Goal: Task Accomplishment & Management: Manage account settings

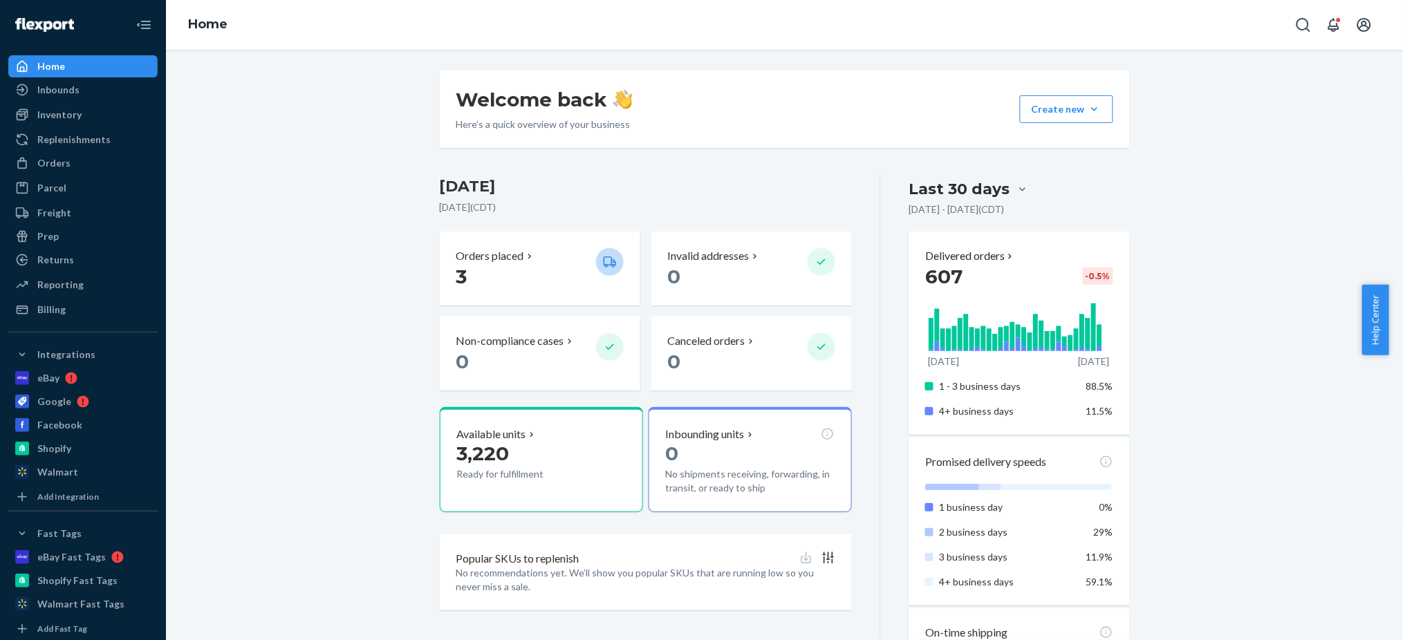
click at [1375, 320] on span "Help Center" at bounding box center [1375, 320] width 27 height 71
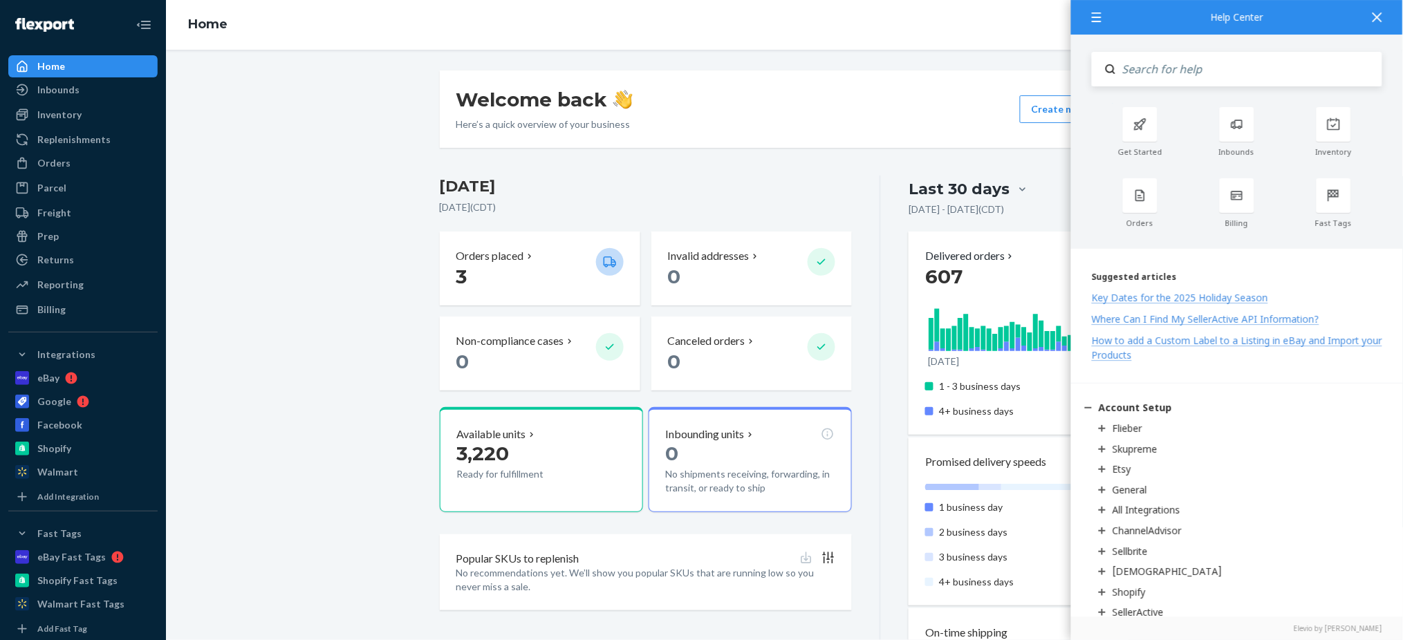
click at [272, 106] on div "Welcome back Here’s a quick overview of your business Create new Create new inb…" at bounding box center [784, 546] width 1216 height 951
click at [43, 161] on div "Orders" at bounding box center [53, 163] width 33 height 14
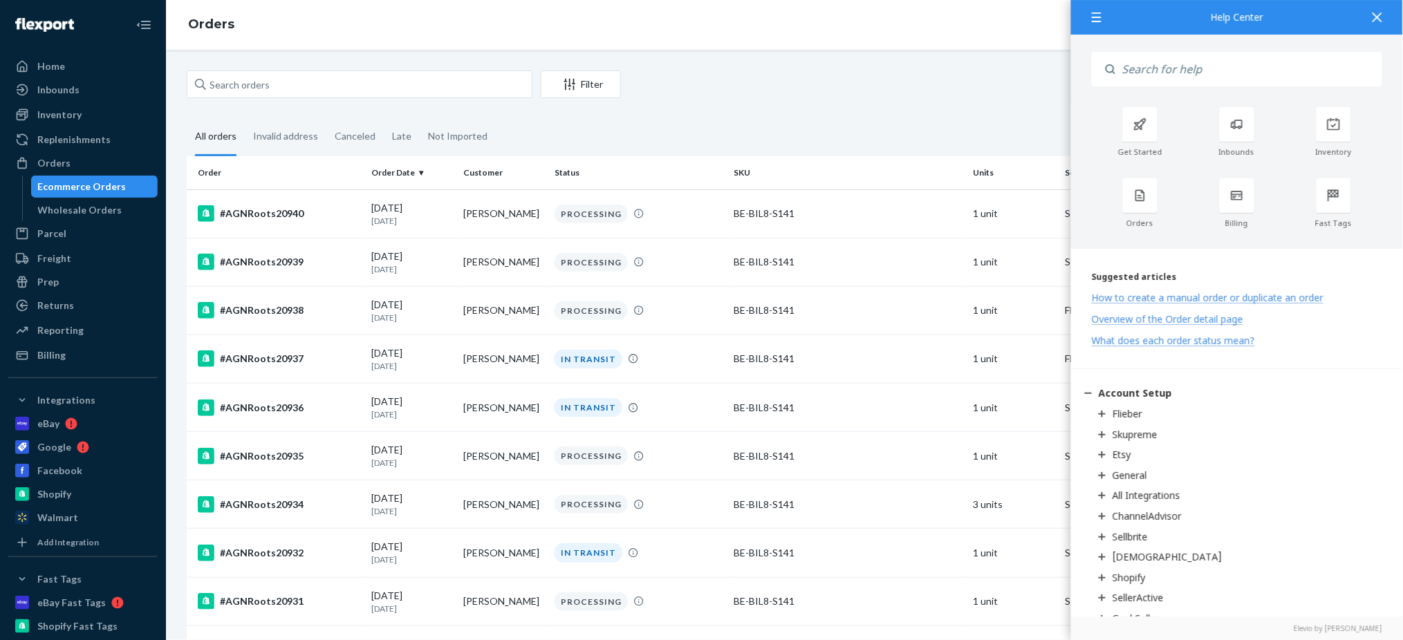
click at [1381, 8] on div at bounding box center [1377, 17] width 30 height 34
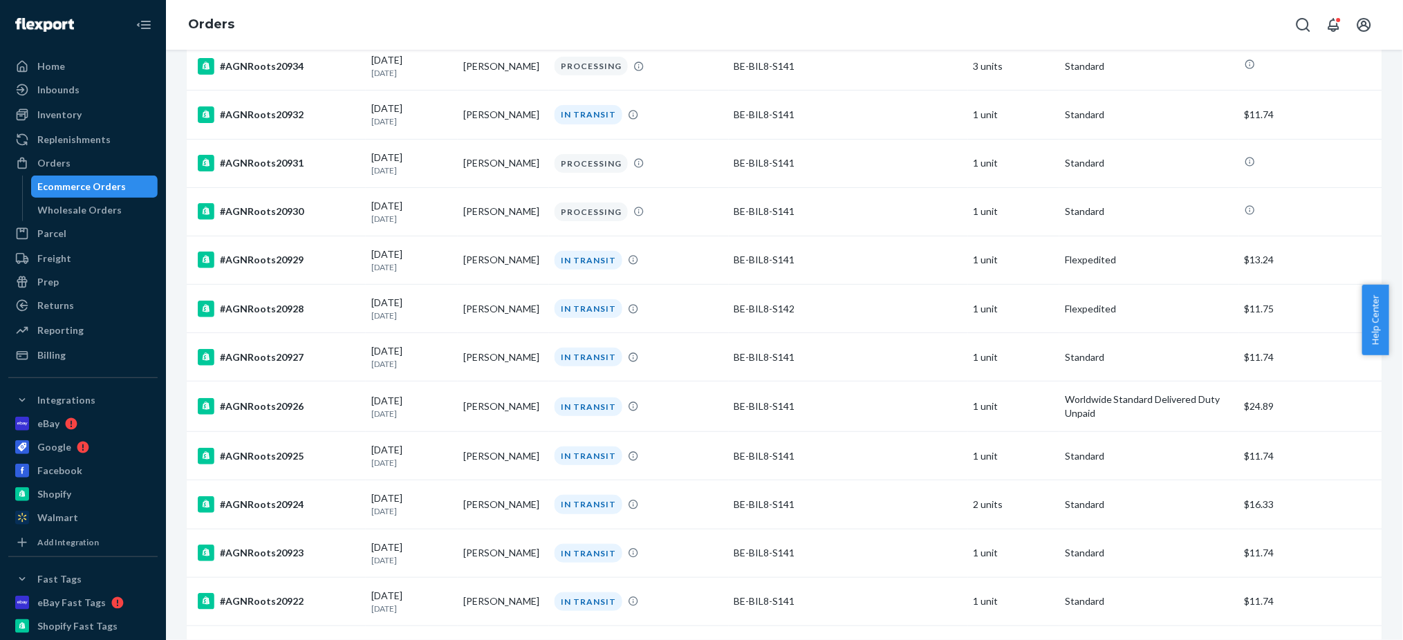
scroll to position [553, 0]
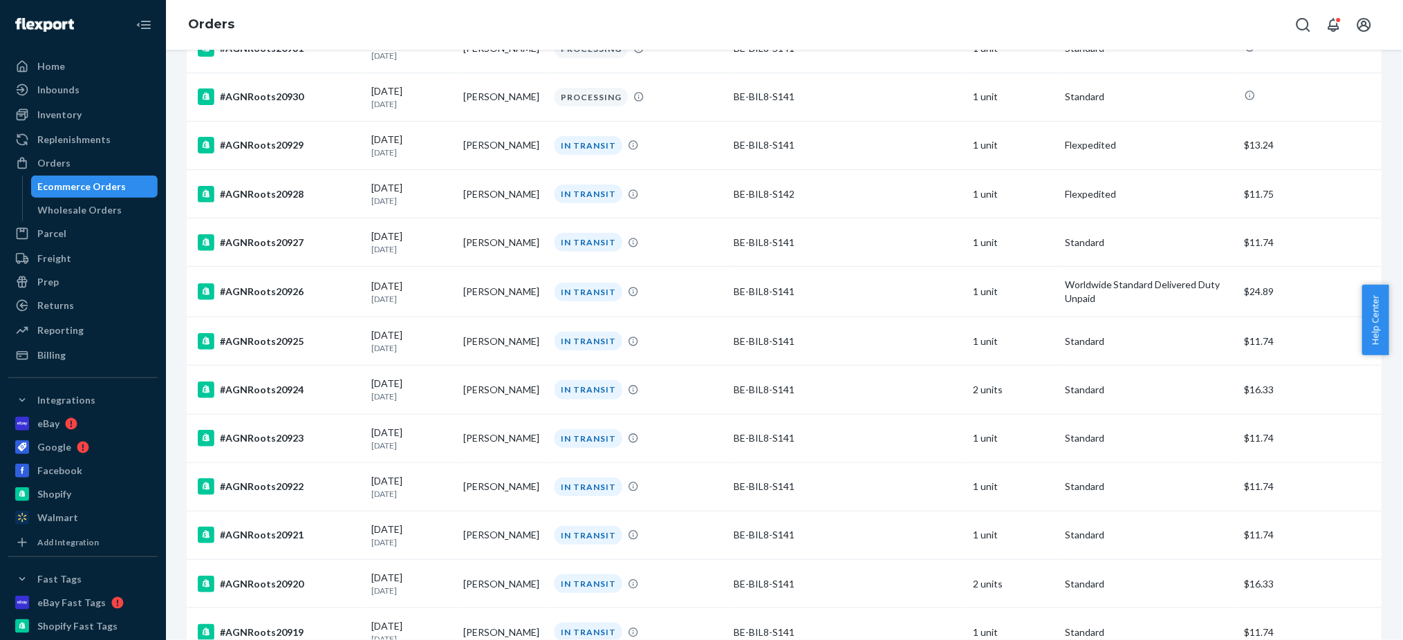
click at [1367, 347] on span "Help Center" at bounding box center [1375, 320] width 27 height 71
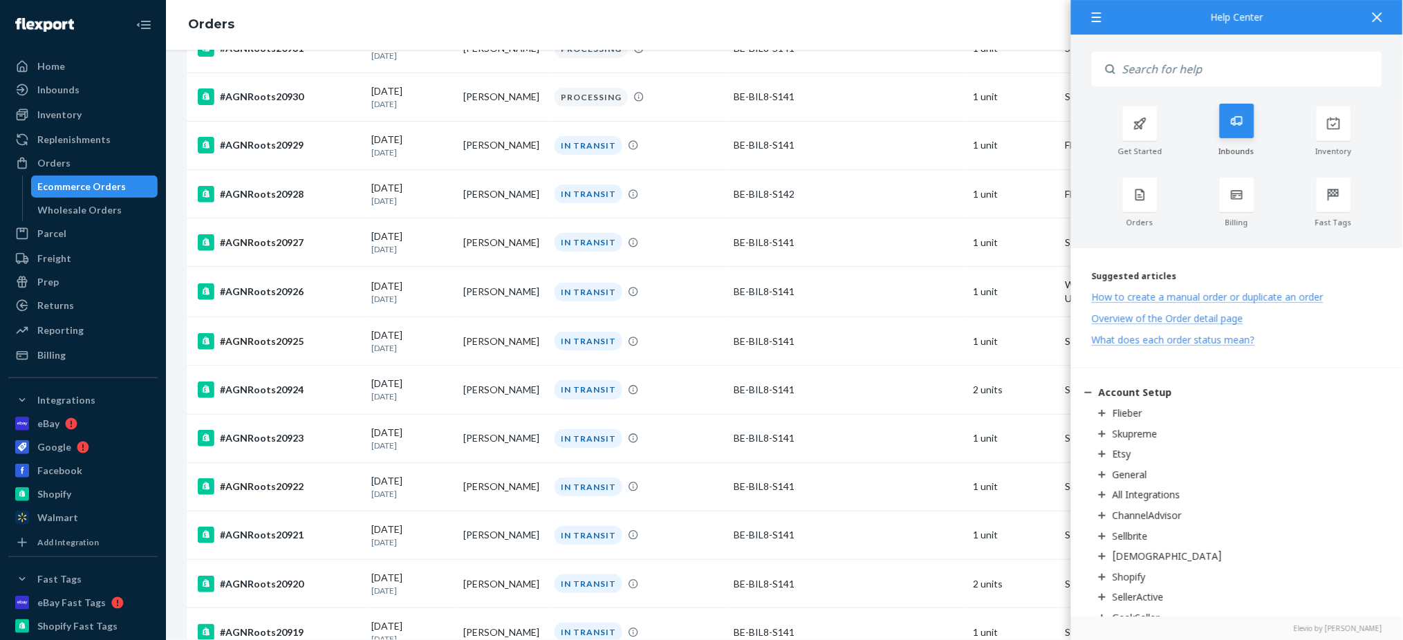
scroll to position [0, 0]
click at [1134, 59] on input "Search" at bounding box center [1248, 69] width 267 height 35
click at [1380, 21] on icon at bounding box center [1378, 17] width 10 height 10
